Goal: Find specific page/section: Find specific page/section

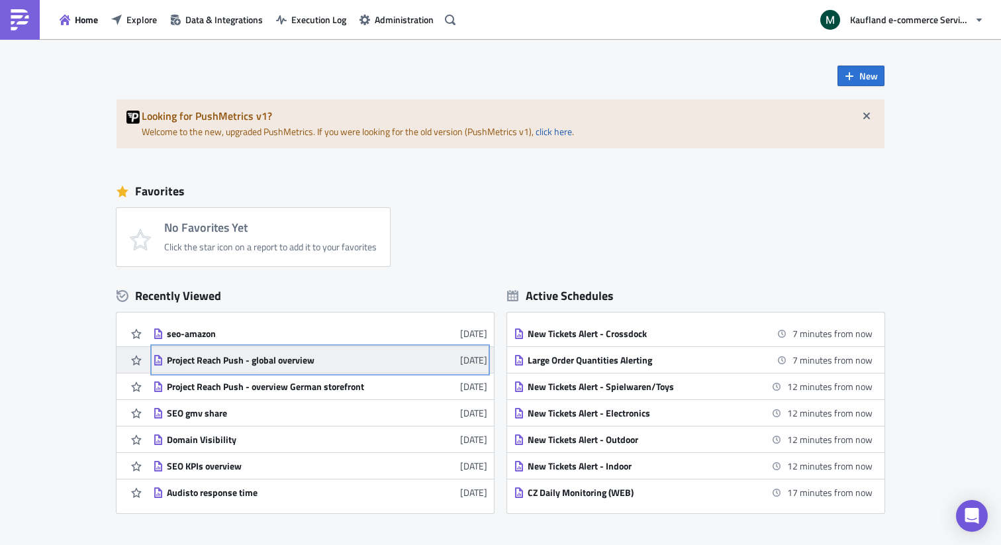
click at [294, 360] on div "Project Reach Push - global overview" at bounding box center [283, 360] width 232 height 12
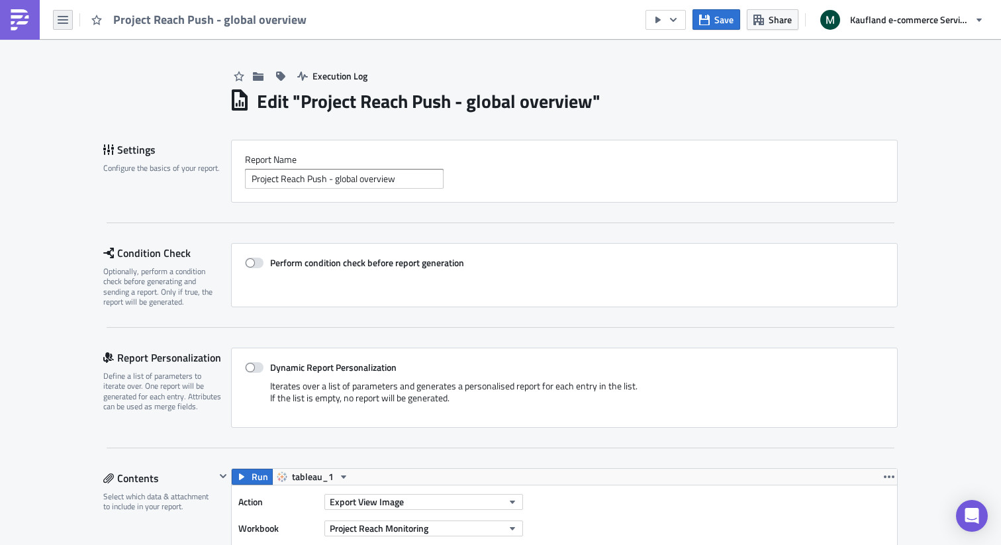
click at [57, 16] on button "button" at bounding box center [63, 20] width 20 height 20
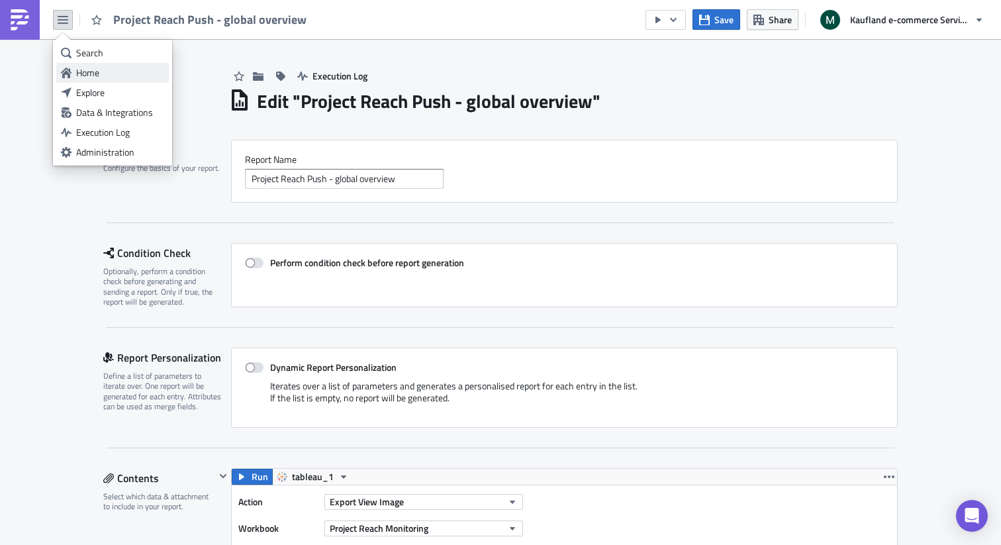
click at [93, 77] on div "Home" at bounding box center [120, 72] width 88 height 13
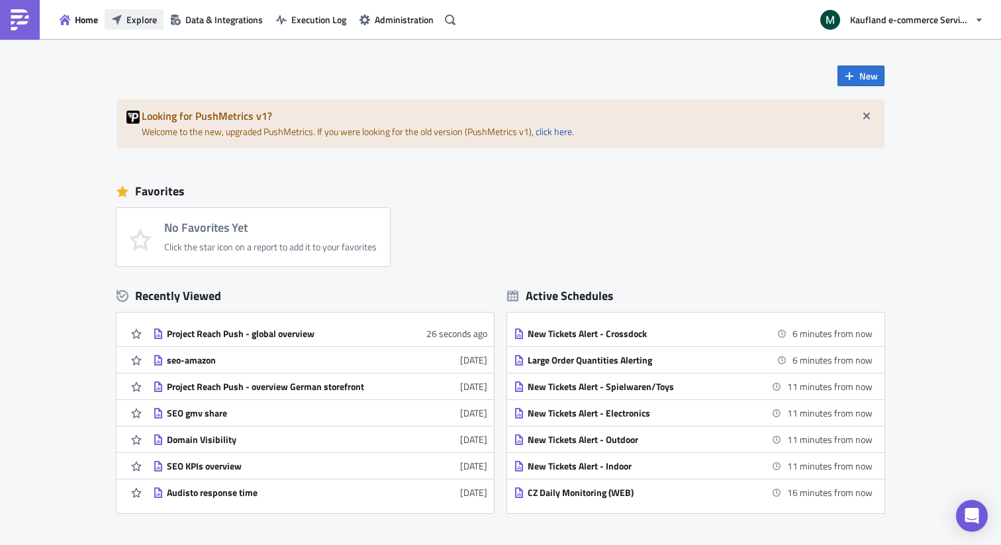
click at [135, 25] on span "Explore" at bounding box center [142, 20] width 30 height 14
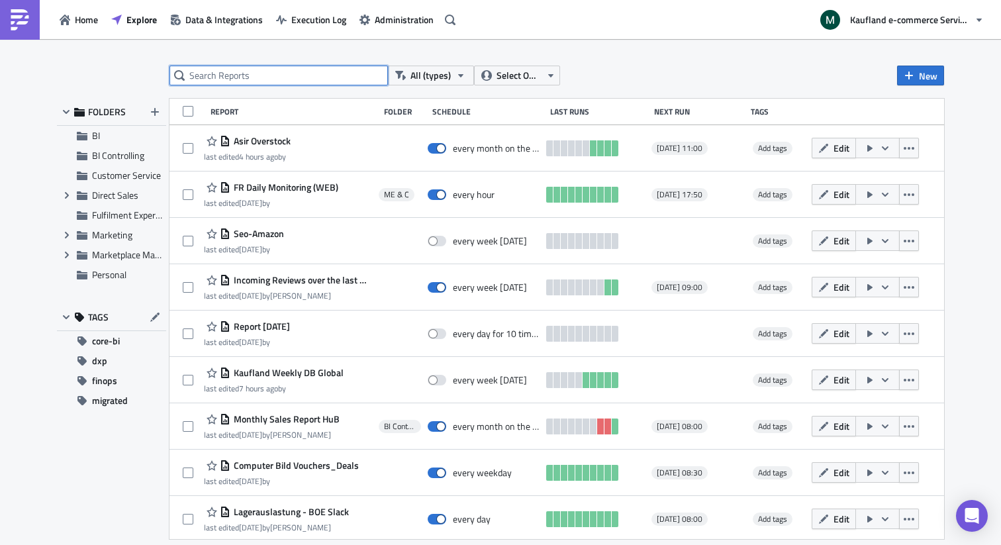
click at [290, 74] on input "text" at bounding box center [279, 76] width 219 height 20
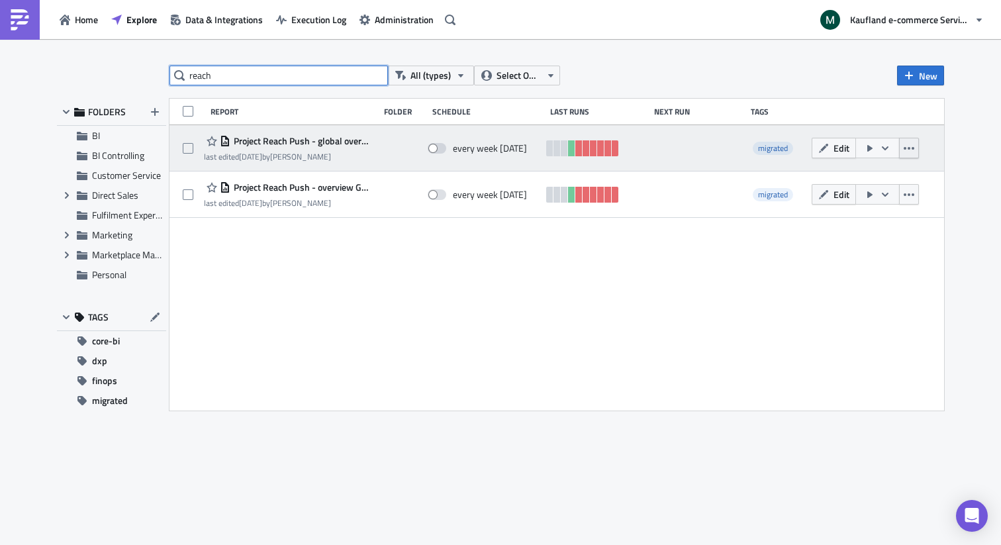
type input "reach"
click at [912, 150] on icon "button" at bounding box center [909, 148] width 11 height 11
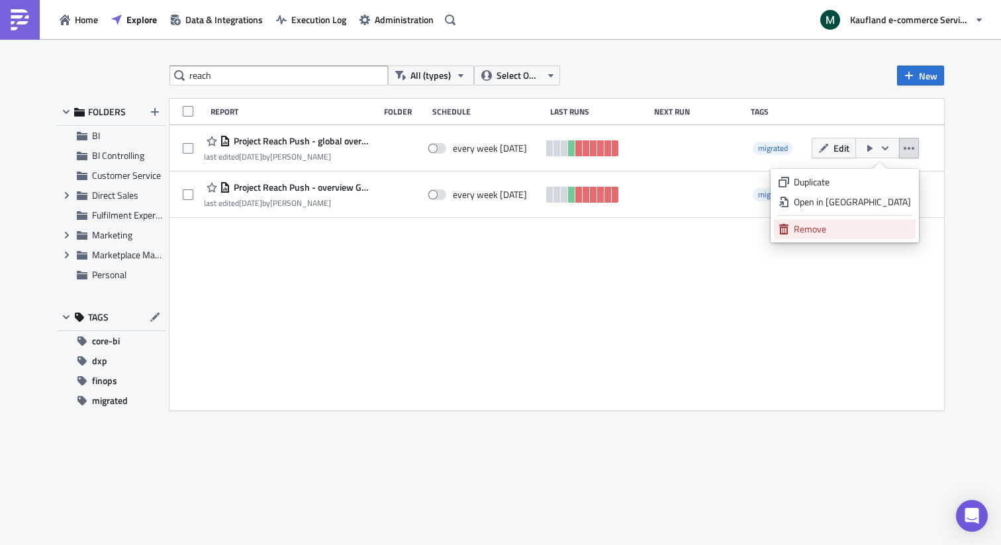
click at [846, 228] on div "Remove" at bounding box center [852, 229] width 117 height 13
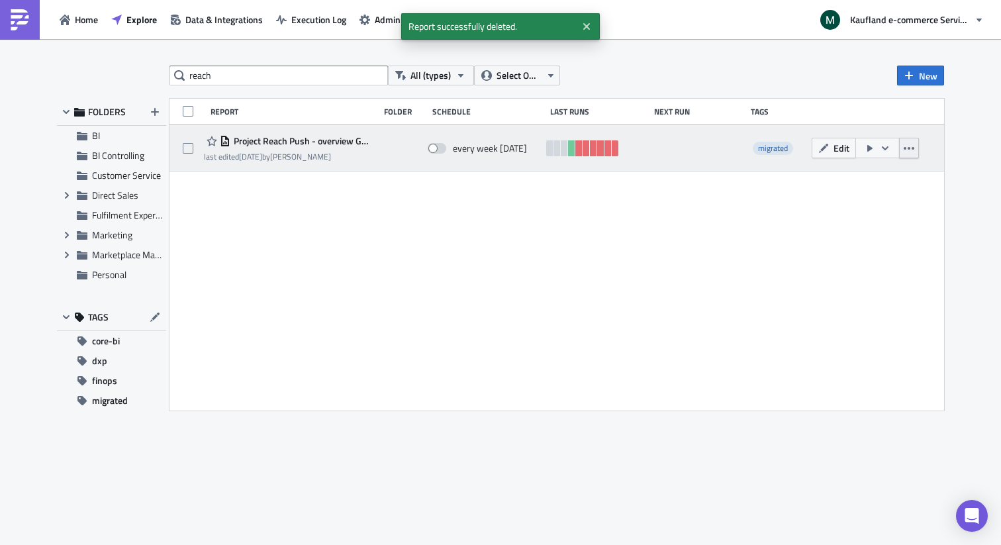
click at [916, 148] on button "button" at bounding box center [909, 148] width 20 height 21
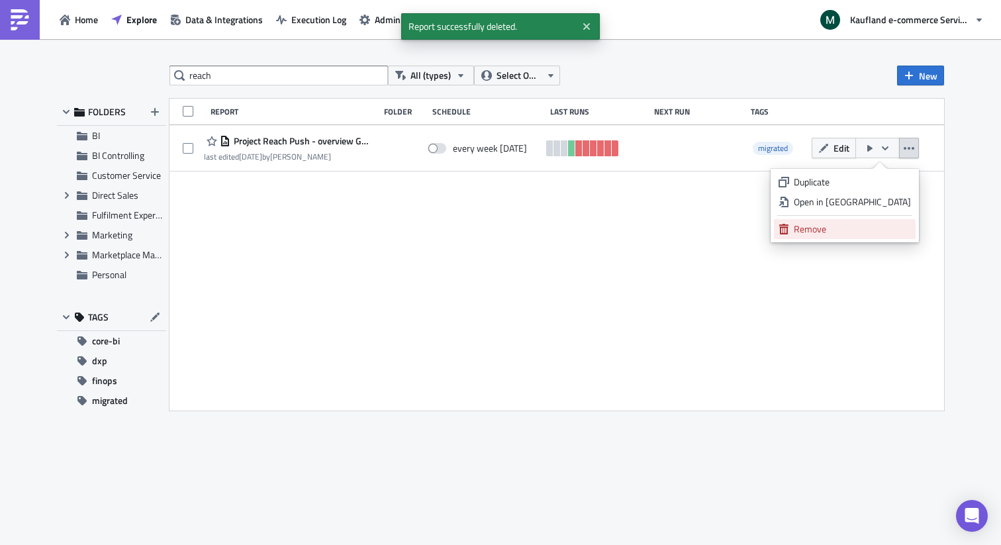
click at [853, 227] on div "Remove" at bounding box center [852, 229] width 117 height 13
